Goal: Transaction & Acquisition: Purchase product/service

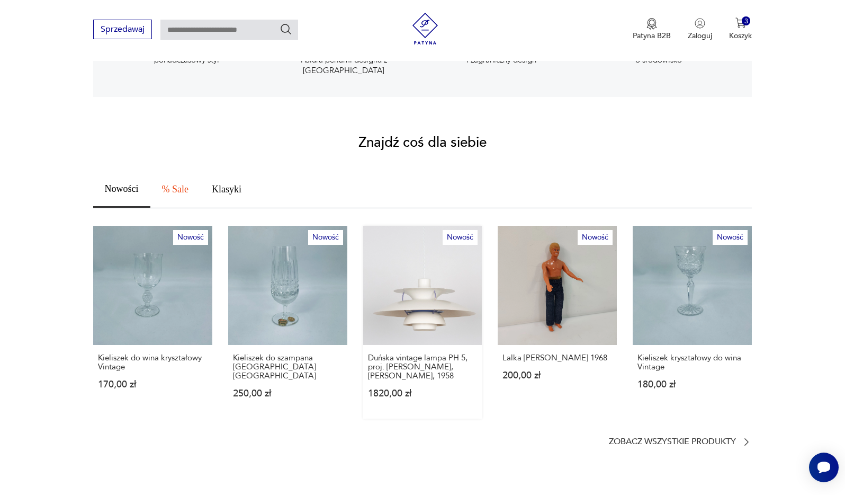
click at [452, 284] on link "Nowość Duńska vintage lampa PH 5, proj. [PERSON_NAME], [PERSON_NAME], 1958 1820…" at bounding box center [422, 322] width 119 height 193
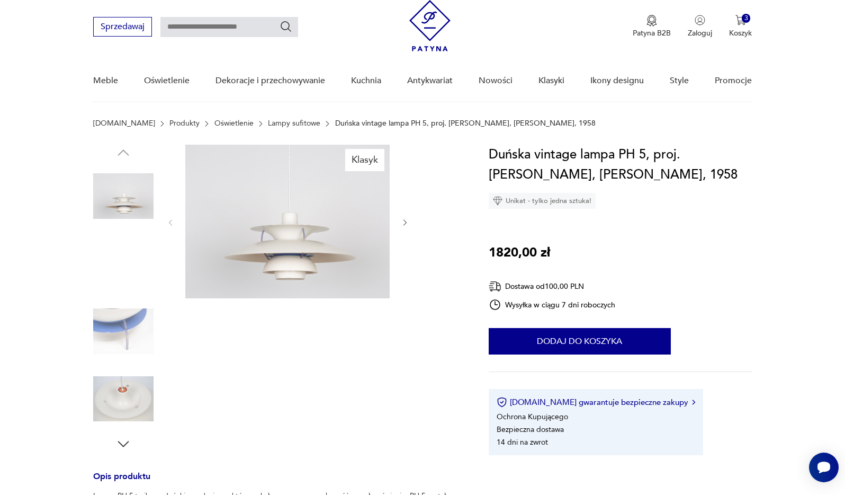
scroll to position [83, 0]
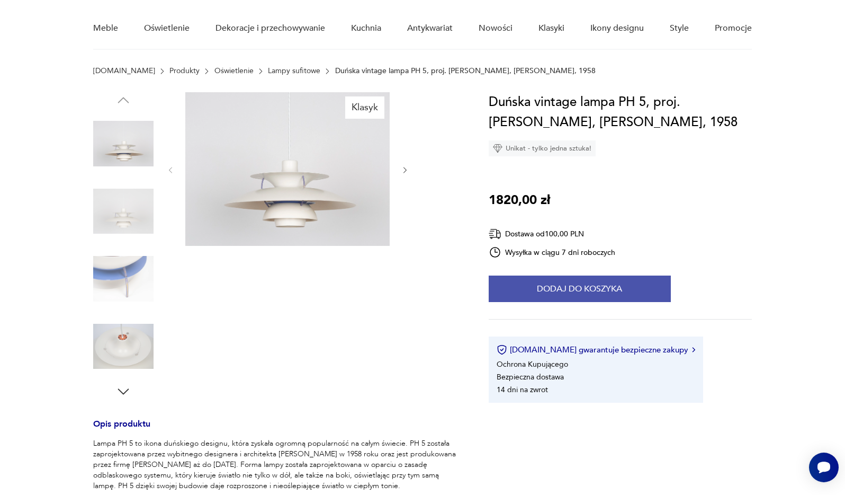
click at [553, 282] on button "Dodaj do koszyka" at bounding box center [580, 288] width 182 height 26
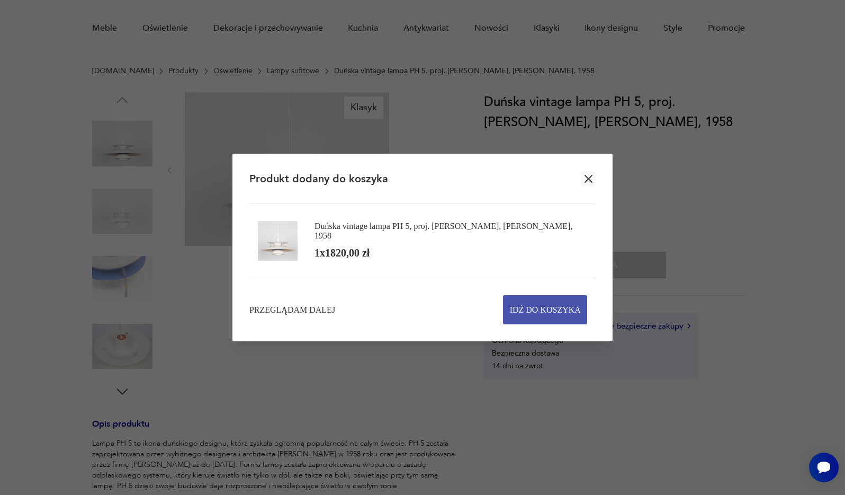
click at [572, 310] on span "Idź do koszyka" at bounding box center [545, 310] width 71 height 28
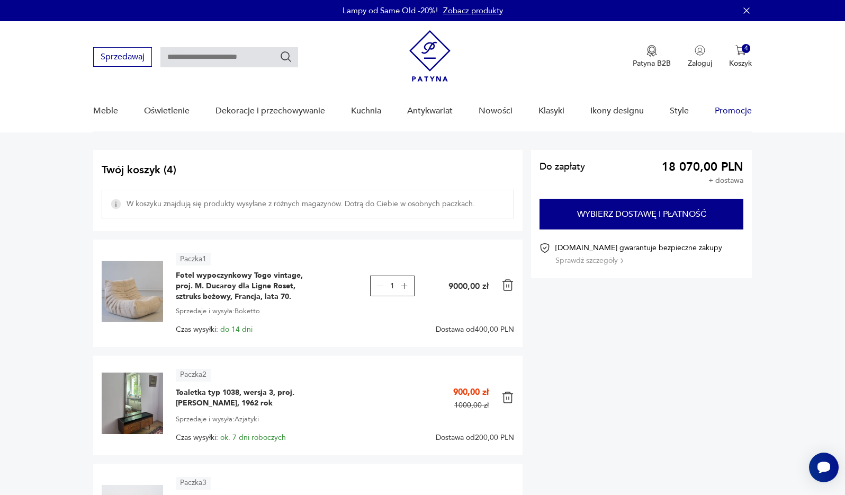
click at [734, 109] on link "Promocje" at bounding box center [733, 111] width 37 height 41
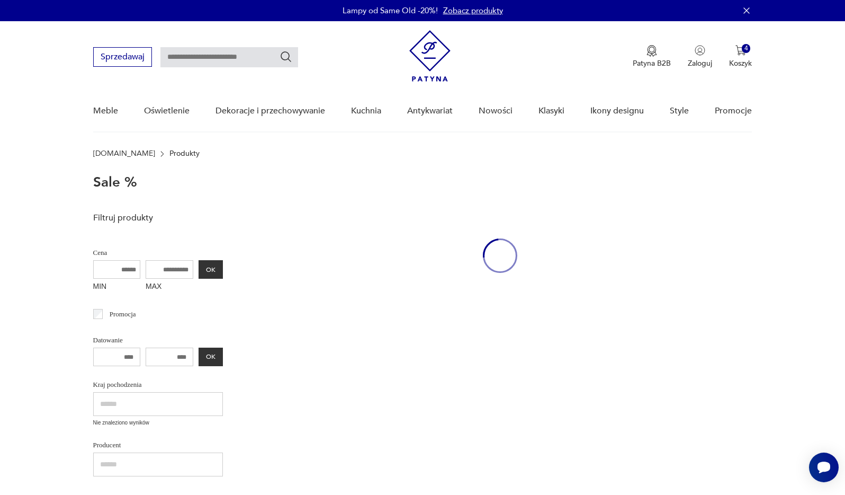
scroll to position [48, 0]
